Goal: Transaction & Acquisition: Purchase product/service

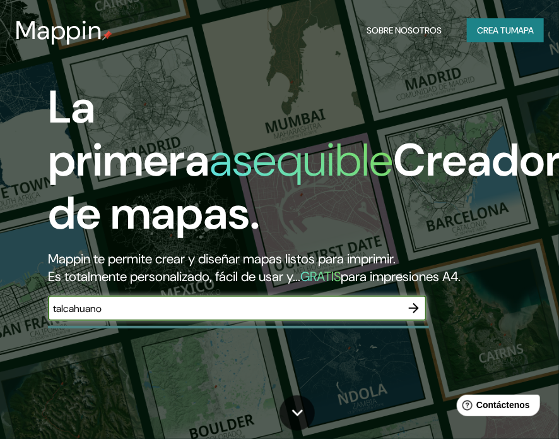
type input "talcahuano"
click at [424, 321] on button "button" at bounding box center [413, 307] width 25 height 25
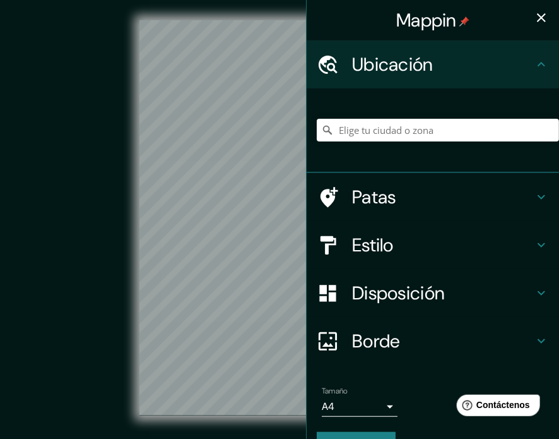
click at [421, 144] on div at bounding box center [438, 129] width 242 height 63
click at [420, 141] on input "Elige tu ciudad o zona" at bounding box center [438, 130] width 242 height 23
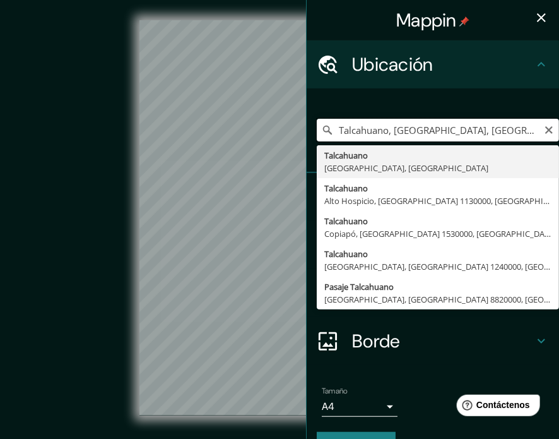
type input "Talcahuano, [GEOGRAPHIC_DATA], [GEOGRAPHIC_DATA]"
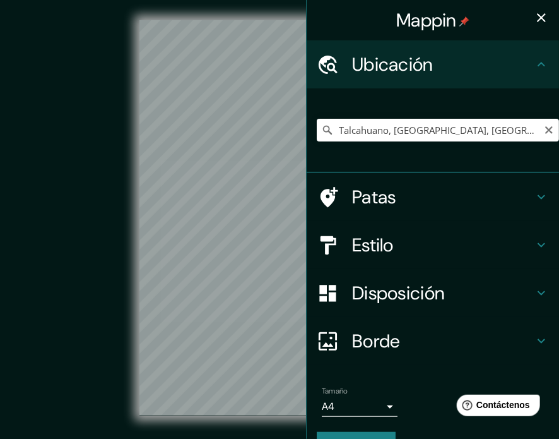
click at [408, 256] on h4 "Estilo" at bounding box center [443, 245] width 182 height 23
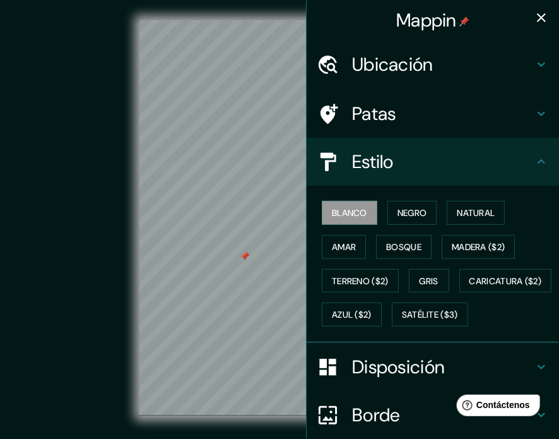
click at [534, 20] on icon "button" at bounding box center [541, 17] width 15 height 15
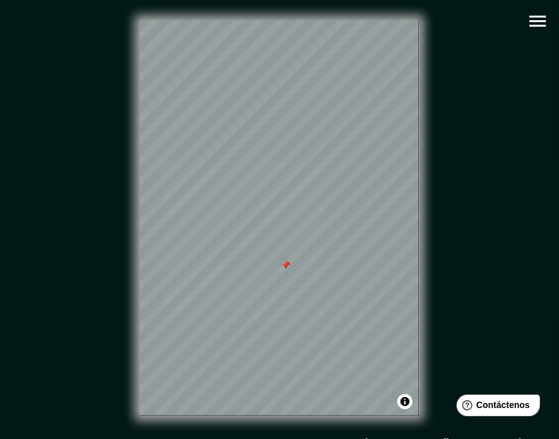
click at [518, 27] on div "© Mapbox © OpenStreetMap Improve this map" at bounding box center [279, 217] width 503 height 395
click at [536, 16] on icon "button" at bounding box center [538, 21] width 16 height 11
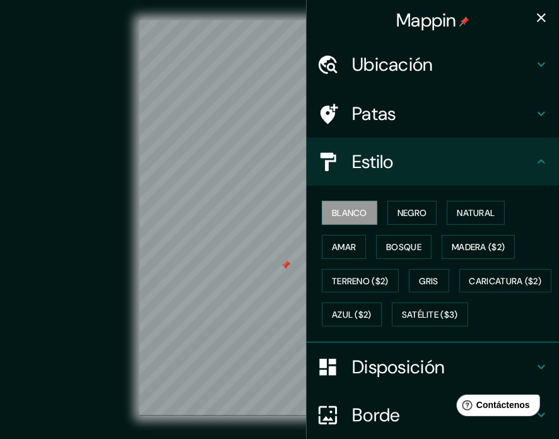
click at [15, 265] on div "© Mapbox © OpenStreetMap Improve this map" at bounding box center [280, 218] width 544 height 436
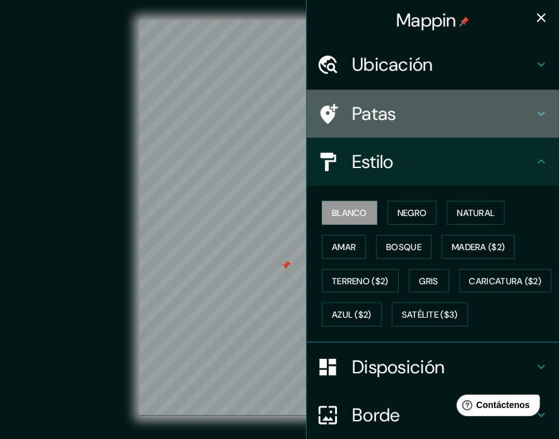
click at [461, 125] on h4 "Patas" at bounding box center [443, 113] width 182 height 23
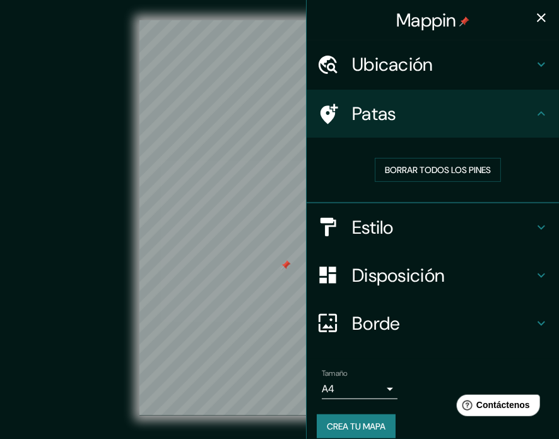
click at [536, 18] on icon "button" at bounding box center [541, 17] width 15 height 15
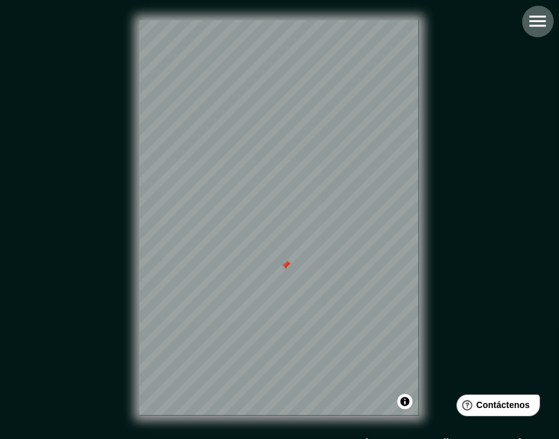
click at [540, 20] on icon "button" at bounding box center [538, 21] width 22 height 22
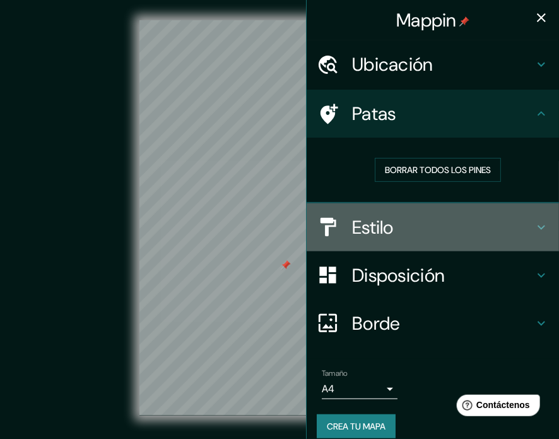
click at [491, 218] on div "Estilo" at bounding box center [433, 227] width 253 height 48
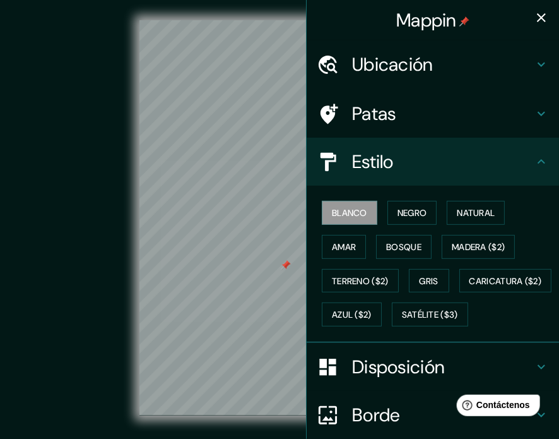
click at [336, 331] on div "Blanco Negro Natural Amar Bosque Madera ($2) Terreno ($2) Gris Caricatura ($2) …" at bounding box center [438, 264] width 242 height 136
click at [402, 321] on font "Satélite ($3)" at bounding box center [430, 314] width 56 height 11
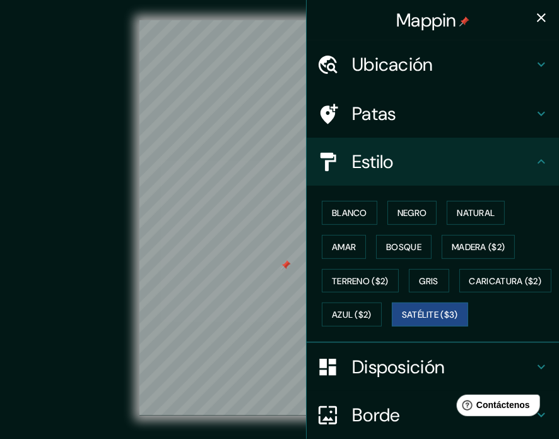
click at [31, 328] on div "© Mapbox © OpenStreetMap Improve this map © Maxar" at bounding box center [279, 217] width 503 height 395
click at [534, 12] on icon "button" at bounding box center [541, 17] width 15 height 15
